Goal: Complete application form

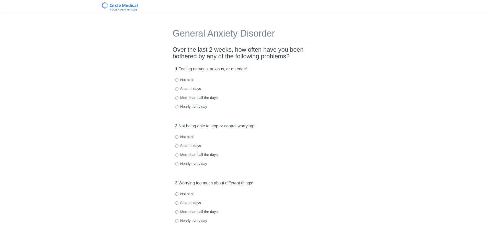
click at [198, 106] on label "Nearly every day" at bounding box center [191, 106] width 32 height 5
click at [179, 106] on input "Nearly every day" at bounding box center [176, 106] width 3 height 3
radio input "true"
click at [184, 137] on label "Not at all" at bounding box center [184, 136] width 19 height 5
click at [179, 137] on input "Not at all" at bounding box center [176, 136] width 3 height 3
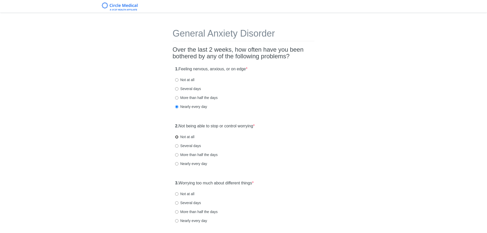
radio input "true"
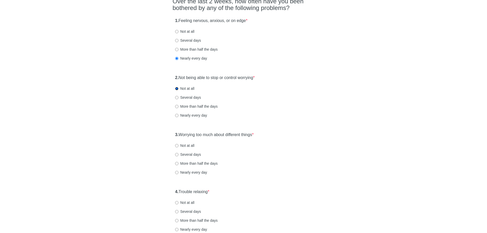
scroll to position [51, 0]
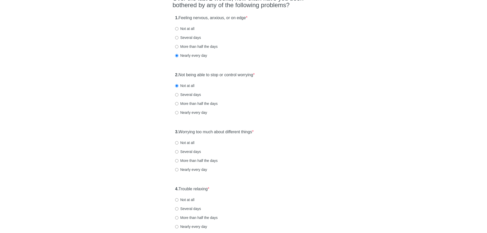
click at [180, 142] on label "Not at all" at bounding box center [184, 142] width 19 height 5
click at [179, 142] on input "Not at all" at bounding box center [176, 142] width 3 height 3
radio input "true"
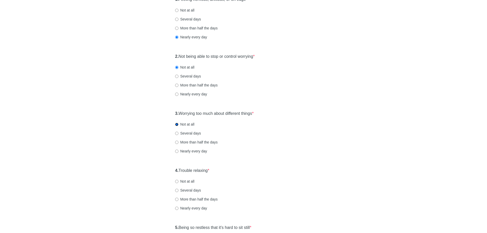
scroll to position [128, 0]
click at [205, 141] on label "More than half the days" at bounding box center [196, 140] width 42 height 5
click at [179, 141] on input "More than half the days" at bounding box center [176, 140] width 3 height 3
radio input "true"
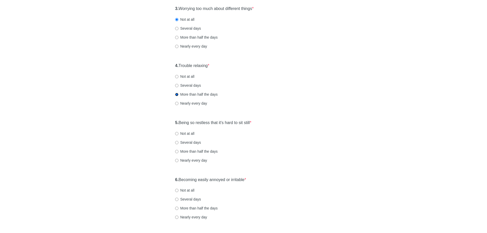
scroll to position [179, 0]
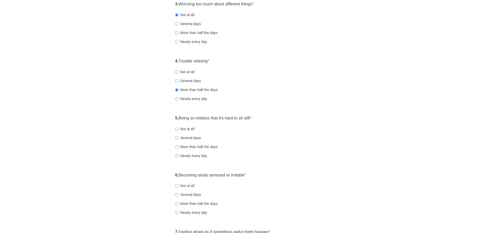
click at [190, 156] on label "Nearly every day" at bounding box center [191, 155] width 32 height 5
click at [179, 156] on input "Nearly every day" at bounding box center [176, 155] width 3 height 3
radio input "true"
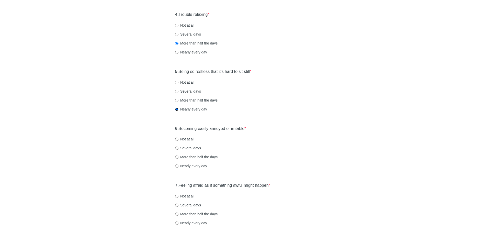
scroll to position [230, 0]
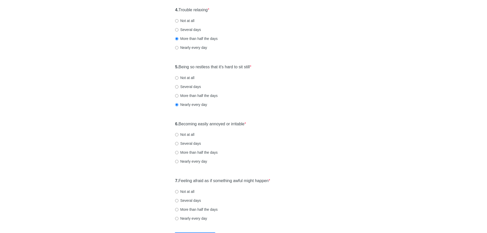
click at [196, 144] on label "Several days" at bounding box center [188, 143] width 26 height 5
click at [179, 144] on input "Several days" at bounding box center [176, 143] width 3 height 3
radio input "true"
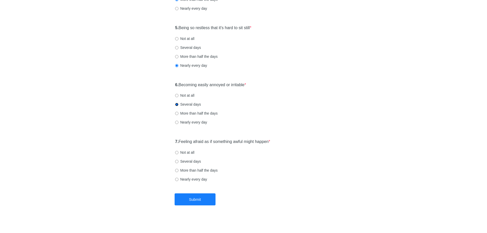
scroll to position [273, 0]
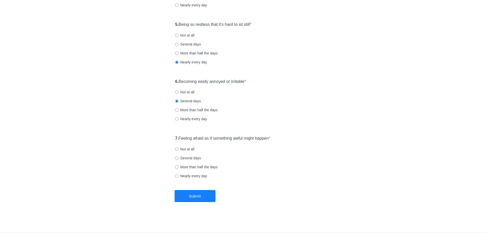
click at [199, 158] on label "Several days" at bounding box center [188, 158] width 26 height 5
click at [179, 158] on input "Several days" at bounding box center [176, 158] width 3 height 3
radio input "true"
click at [204, 198] on button "Submit" at bounding box center [195, 196] width 41 height 12
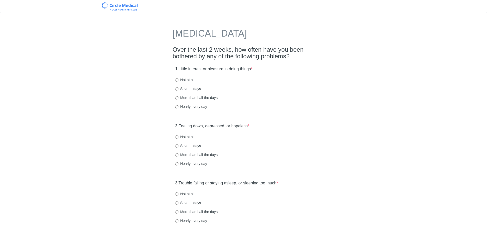
click at [183, 145] on label "Several days" at bounding box center [188, 145] width 26 height 5
click at [179, 145] on input "Several days" at bounding box center [176, 145] width 3 height 3
radio input "true"
click at [192, 96] on label "More than half the days" at bounding box center [196, 97] width 42 height 5
click at [179, 96] on input "More than half the days" at bounding box center [176, 97] width 3 height 3
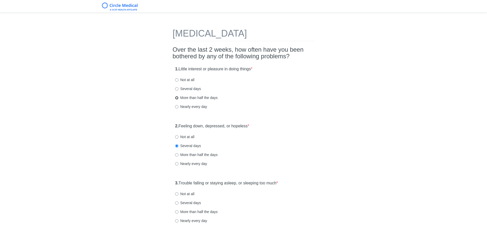
radio input "true"
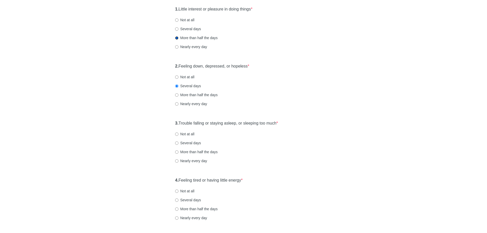
scroll to position [77, 0]
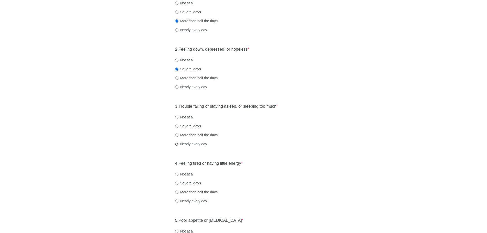
click at [178, 144] on input "Nearly every day" at bounding box center [176, 143] width 3 height 3
radio input "true"
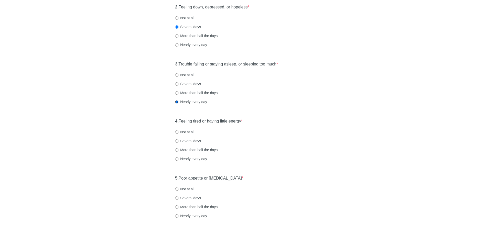
scroll to position [128, 0]
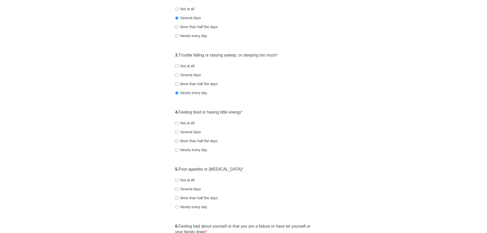
click at [195, 150] on label "Nearly every day" at bounding box center [191, 149] width 32 height 5
click at [179, 150] on input "Nearly every day" at bounding box center [176, 149] width 3 height 3
radio input "true"
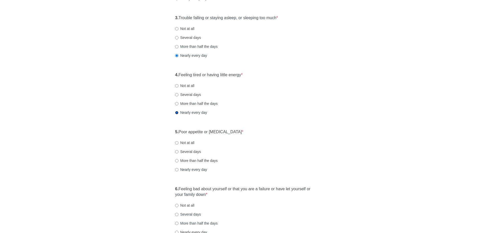
scroll to position [179, 0]
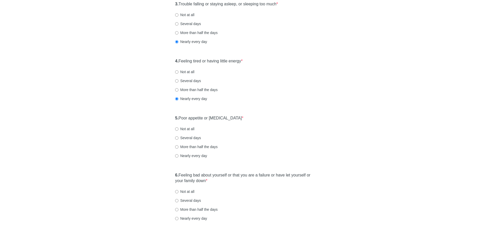
click at [198, 137] on label "Several days" at bounding box center [188, 137] width 26 height 5
click at [179, 137] on input "Several days" at bounding box center [176, 137] width 3 height 3
radio input "true"
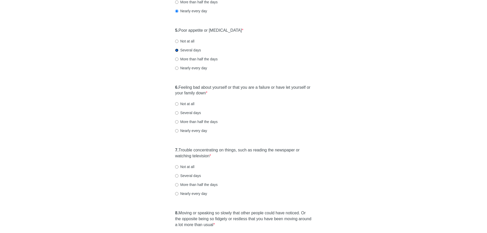
scroll to position [281, 0]
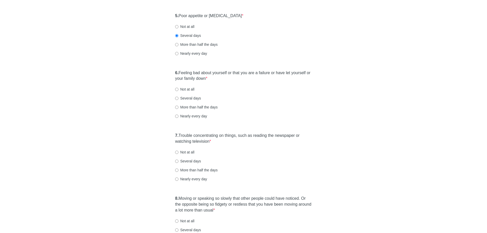
click at [203, 116] on label "Nearly every day" at bounding box center [191, 116] width 32 height 5
click at [179, 116] on input "Nearly every day" at bounding box center [176, 116] width 3 height 3
radio input "true"
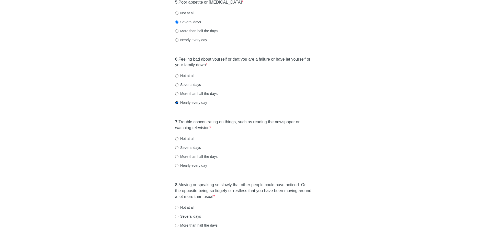
scroll to position [333, 0]
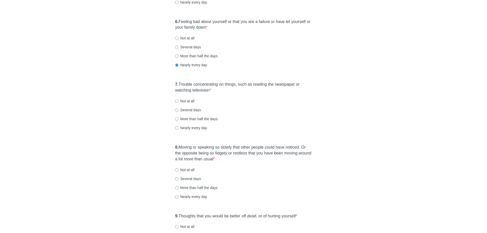
click at [193, 110] on label "Several days" at bounding box center [188, 109] width 26 height 5
click at [179, 110] on input "Several days" at bounding box center [176, 109] width 3 height 3
radio input "true"
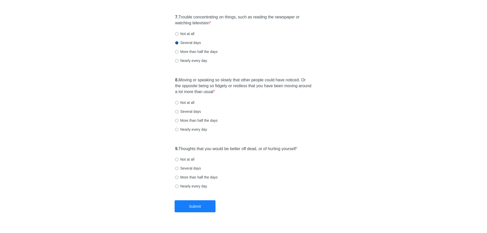
scroll to position [409, 0]
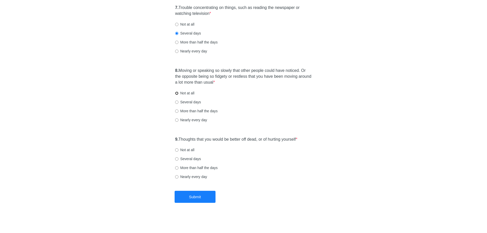
click at [178, 94] on input "Not at all" at bounding box center [176, 93] width 3 height 3
radio input "true"
click at [189, 149] on label "Not at all" at bounding box center [184, 149] width 19 height 5
click at [179, 149] on input "Not at all" at bounding box center [176, 149] width 3 height 3
radio input "true"
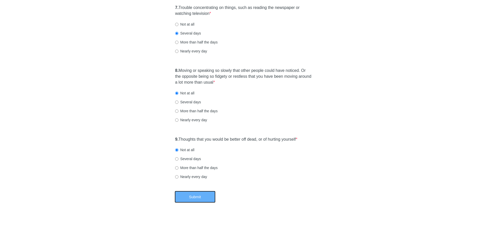
click at [194, 199] on button "Submit" at bounding box center [195, 197] width 41 height 12
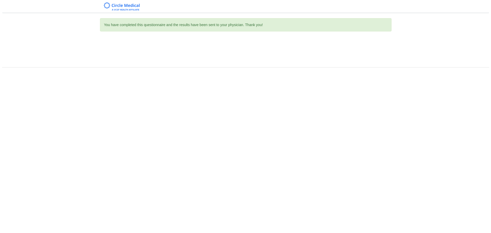
scroll to position [0, 0]
